Goal: Navigation & Orientation: Understand site structure

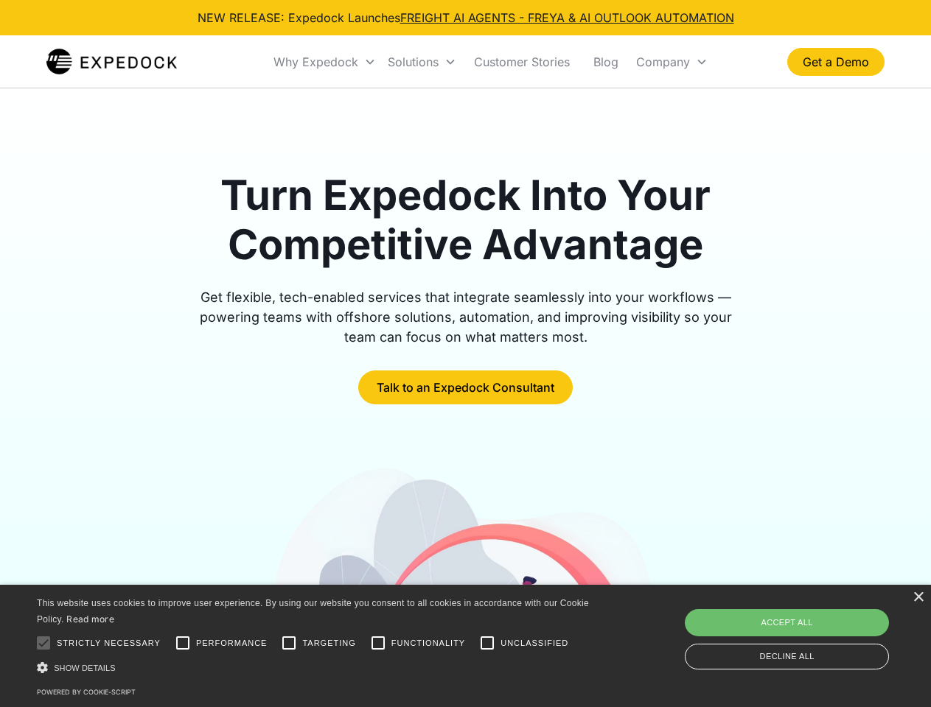
click at [325, 62] on div "Why Expedock" at bounding box center [315, 62] width 85 height 15
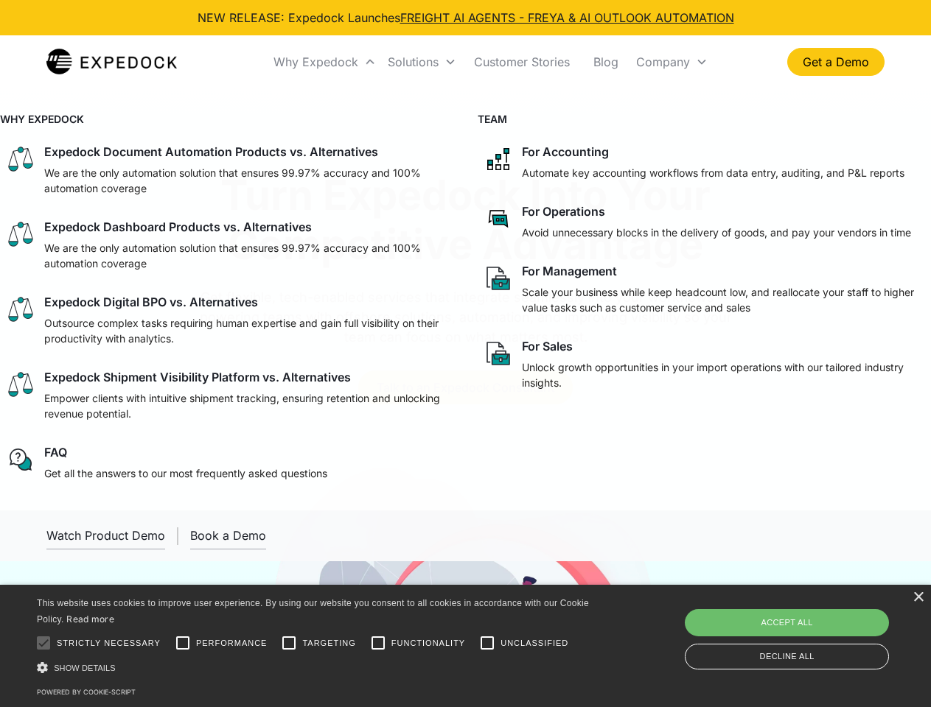
click at [422, 62] on div "Solutions" at bounding box center [413, 62] width 51 height 15
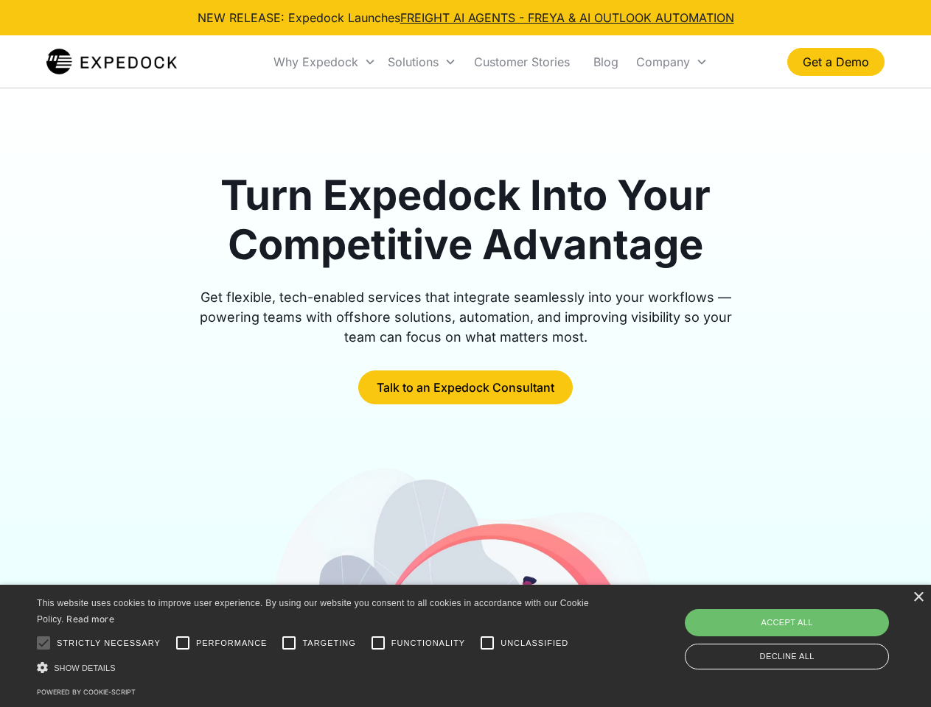
click at [671, 62] on div "Company" at bounding box center [663, 62] width 54 height 15
click at [43, 643] on div at bounding box center [43, 643] width 29 height 29
click at [183, 643] on input "Performance" at bounding box center [182, 643] width 29 height 29
checkbox input "true"
click at [289, 643] on input "Targeting" at bounding box center [288, 643] width 29 height 29
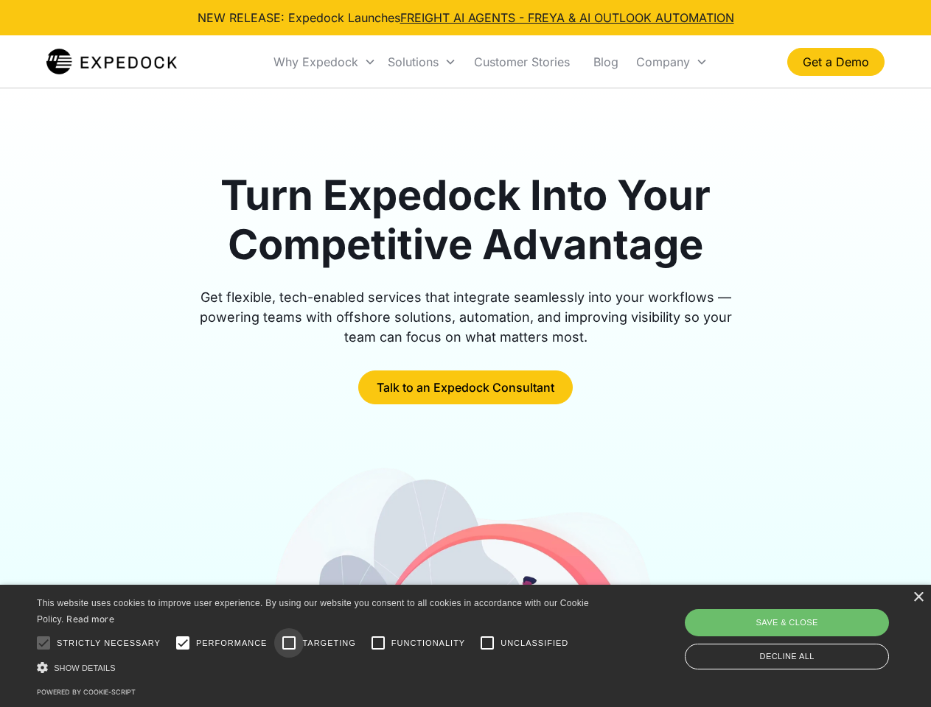
checkbox input "true"
click at [378, 643] on input "Functionality" at bounding box center [377, 643] width 29 height 29
checkbox input "true"
click at [487, 643] on input "Unclassified" at bounding box center [486, 643] width 29 height 29
checkbox input "true"
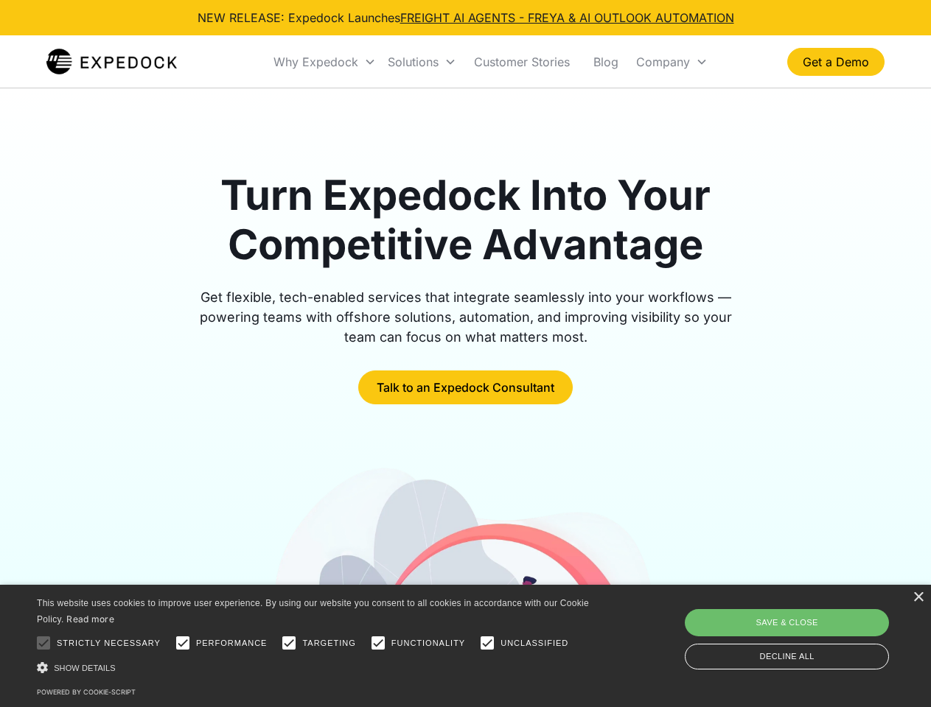
click at [315, 668] on div "Show details Hide details" at bounding box center [315, 667] width 557 height 15
